Goal: Transaction & Acquisition: Subscribe to service/newsletter

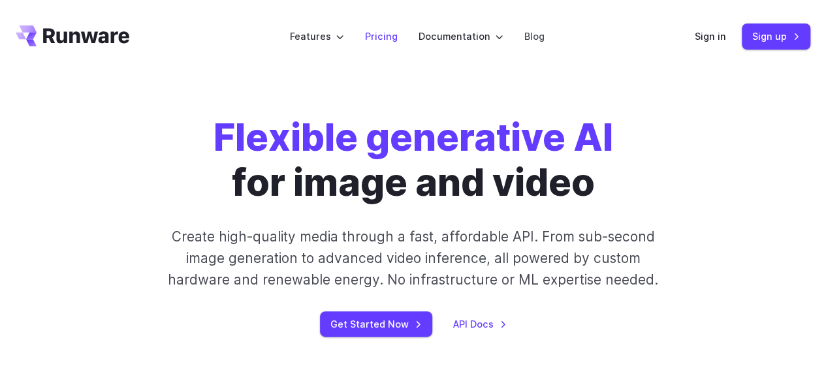
click at [383, 37] on link "Pricing" at bounding box center [381, 36] width 33 height 15
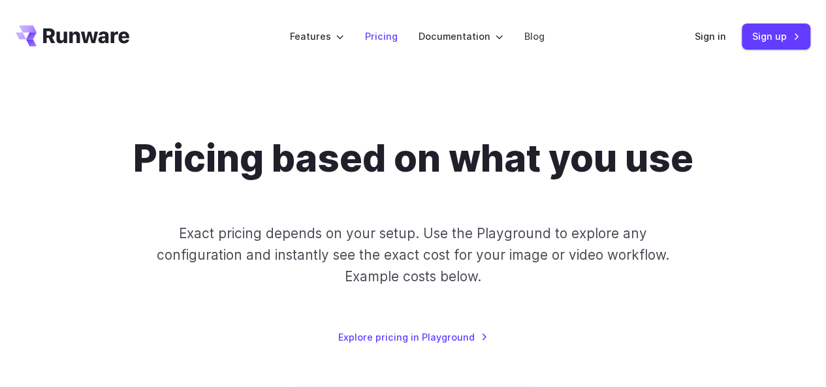
click at [377, 39] on link "Pricing" at bounding box center [381, 36] width 33 height 15
click at [773, 37] on link "Sign up" at bounding box center [776, 36] width 69 height 25
